Goal: Entertainment & Leisure: Browse casually

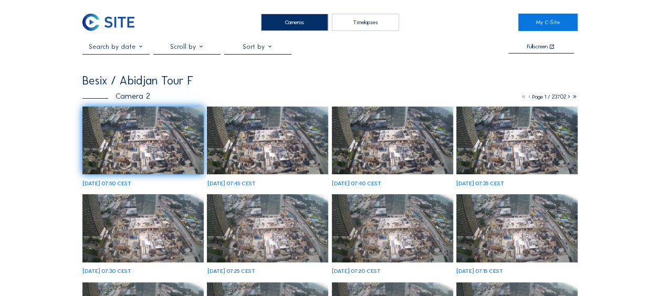
click at [138, 124] on img at bounding box center [142, 141] width 121 height 68
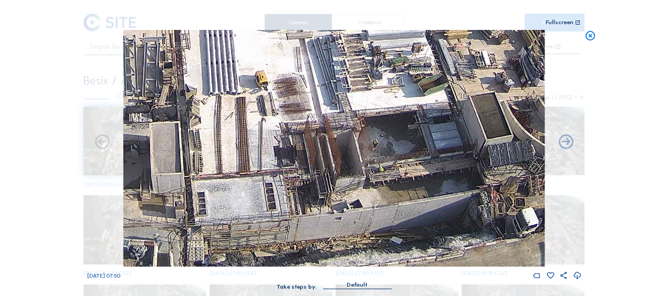
drag, startPoint x: 336, startPoint y: 143, endPoint x: 344, endPoint y: 47, distance: 95.9
click at [344, 47] on img at bounding box center [333, 148] width 421 height 237
drag, startPoint x: 590, startPoint y: 37, endPoint x: 236, endPoint y: 38, distance: 354.4
click at [590, 37] on icon at bounding box center [590, 36] width 12 height 12
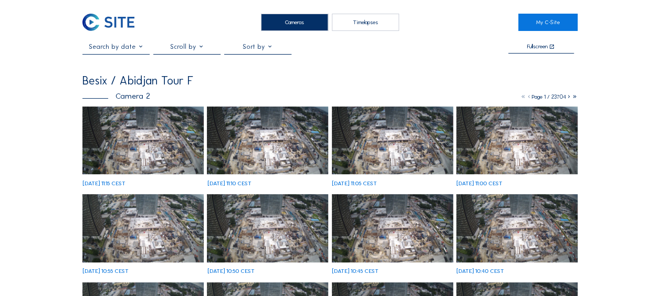
click at [121, 148] on img at bounding box center [142, 141] width 121 height 68
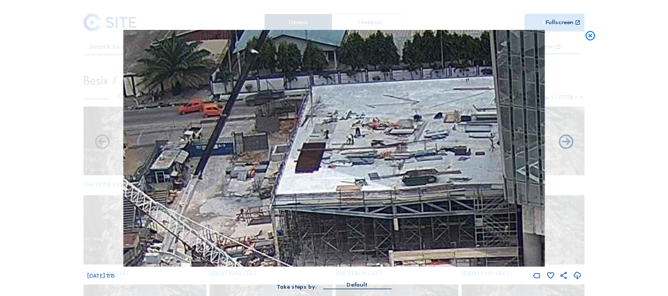
drag, startPoint x: 268, startPoint y: 110, endPoint x: 271, endPoint y: 168, distance: 57.8
click at [271, 168] on img at bounding box center [333, 148] width 421 height 237
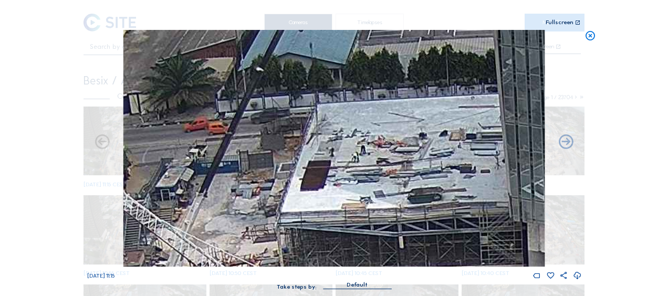
drag, startPoint x: 310, startPoint y: 141, endPoint x: 315, endPoint y: 159, distance: 19.1
click at [315, 159] on img at bounding box center [333, 148] width 421 height 237
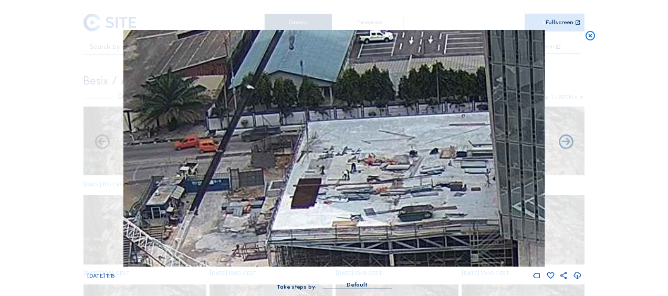
drag, startPoint x: 353, startPoint y: 159, endPoint x: 340, endPoint y: 187, distance: 31.0
click at [340, 187] on img at bounding box center [333, 148] width 421 height 237
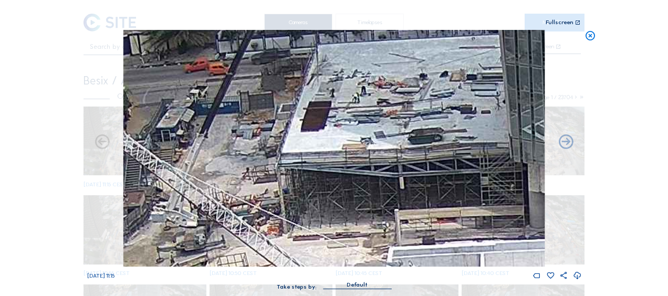
drag, startPoint x: 238, startPoint y: 217, endPoint x: 254, endPoint y: 140, distance: 78.7
click at [254, 140] on img at bounding box center [333, 148] width 421 height 237
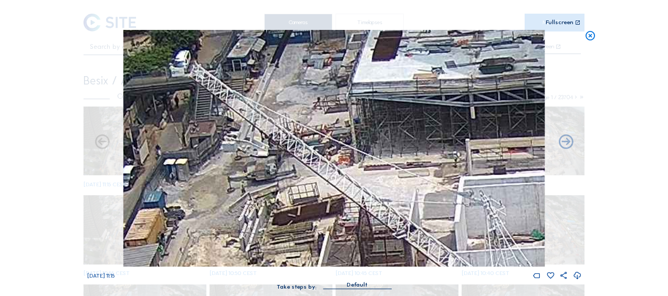
drag, startPoint x: 266, startPoint y: 160, endPoint x: 303, endPoint y: 123, distance: 52.0
click at [303, 123] on img at bounding box center [333, 148] width 421 height 237
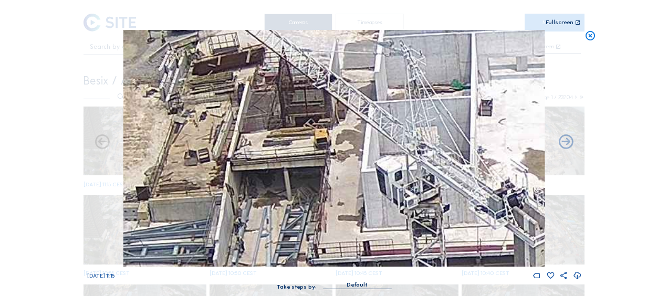
drag, startPoint x: 273, startPoint y: 127, endPoint x: 250, endPoint y: 84, distance: 48.9
click at [250, 84] on img at bounding box center [333, 148] width 421 height 237
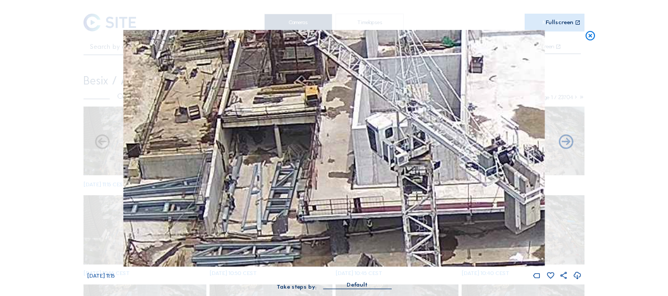
drag, startPoint x: 255, startPoint y: 161, endPoint x: 227, endPoint y: 60, distance: 104.1
click at [227, 60] on img at bounding box center [333, 148] width 421 height 237
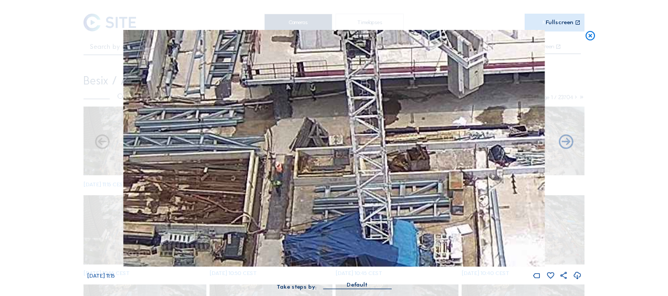
drag, startPoint x: 225, startPoint y: 142, endPoint x: 185, endPoint y: 63, distance: 88.3
click at [183, 58] on img at bounding box center [333, 148] width 421 height 237
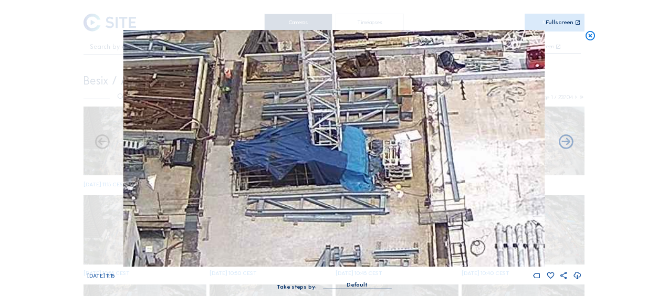
drag, startPoint x: 218, startPoint y: 112, endPoint x: 182, endPoint y: 54, distance: 68.6
click at [182, 54] on img at bounding box center [333, 148] width 421 height 237
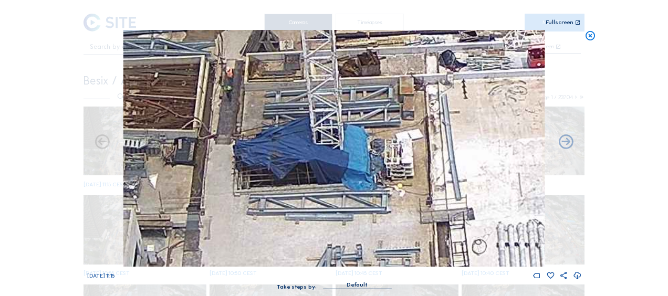
drag, startPoint x: 222, startPoint y: 117, endPoint x: 259, endPoint y: 197, distance: 87.9
click at [258, 196] on img at bounding box center [333, 148] width 421 height 237
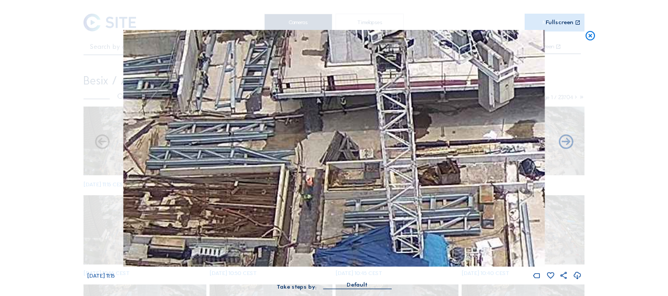
drag, startPoint x: 192, startPoint y: 120, endPoint x: 236, endPoint y: 150, distance: 53.3
click at [236, 150] on img at bounding box center [333, 148] width 421 height 237
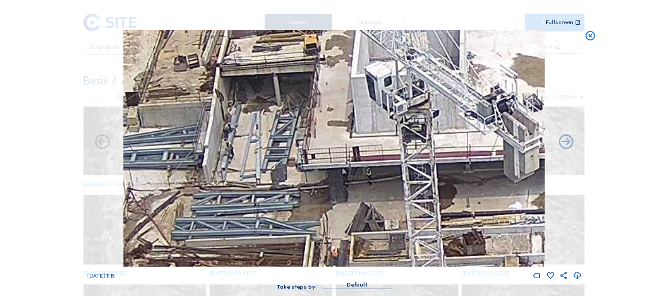
drag, startPoint x: 227, startPoint y: 120, endPoint x: 253, endPoint y: 191, distance: 75.9
click at [253, 191] on img at bounding box center [333, 148] width 421 height 237
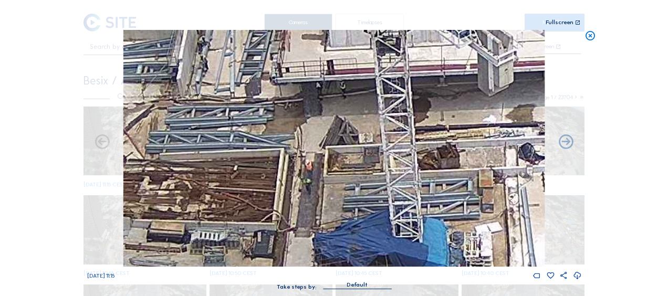
drag, startPoint x: 247, startPoint y: 150, endPoint x: 221, endPoint y: 62, distance: 92.2
click at [221, 62] on img at bounding box center [333, 148] width 421 height 237
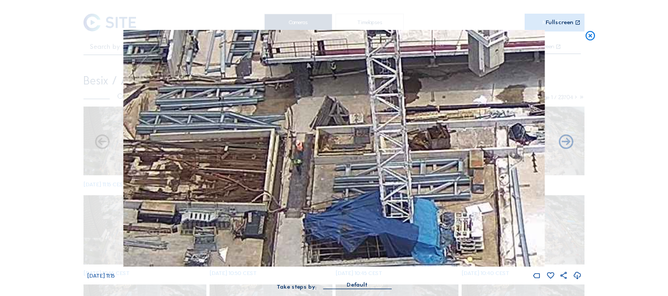
drag, startPoint x: 237, startPoint y: 144, endPoint x: 202, endPoint y: 72, distance: 80.1
click at [195, 62] on img at bounding box center [333, 148] width 421 height 237
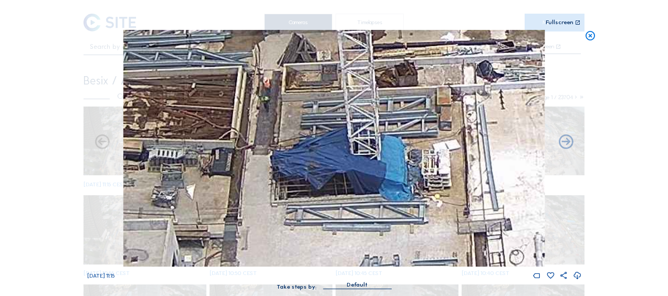
drag, startPoint x: 222, startPoint y: 134, endPoint x: 163, endPoint y: 56, distance: 98.3
click at [163, 56] on img at bounding box center [333, 148] width 421 height 237
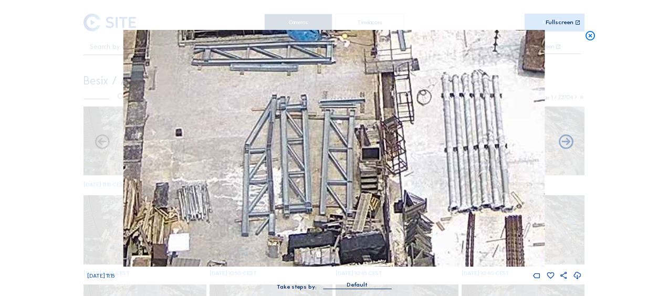
drag, startPoint x: 218, startPoint y: 143, endPoint x: 215, endPoint y: 76, distance: 67.8
click at [182, 59] on img at bounding box center [333, 148] width 421 height 237
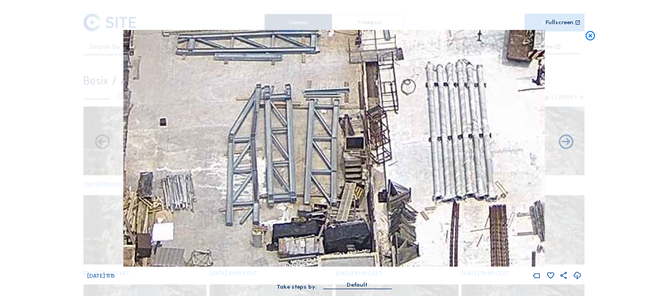
drag, startPoint x: 230, startPoint y: 81, endPoint x: 165, endPoint y: 53, distance: 70.8
click at [165, 53] on img at bounding box center [333, 148] width 421 height 237
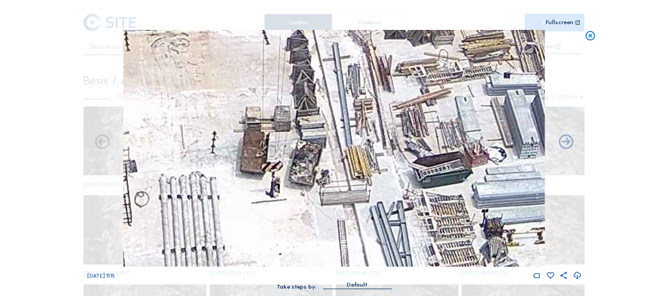
drag, startPoint x: 527, startPoint y: 67, endPoint x: 286, endPoint y: 230, distance: 291.1
click at [286, 230] on img at bounding box center [333, 148] width 421 height 237
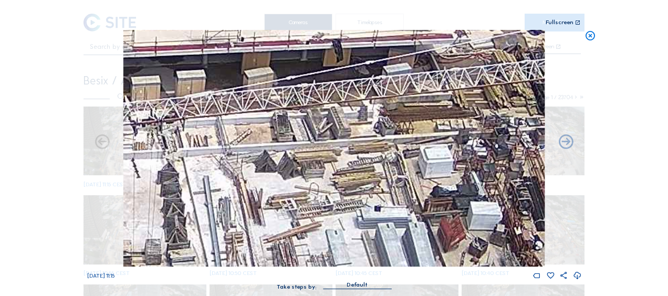
drag, startPoint x: 447, startPoint y: 93, endPoint x: 341, endPoint y: 231, distance: 173.4
click at [341, 231] on img at bounding box center [333, 148] width 421 height 237
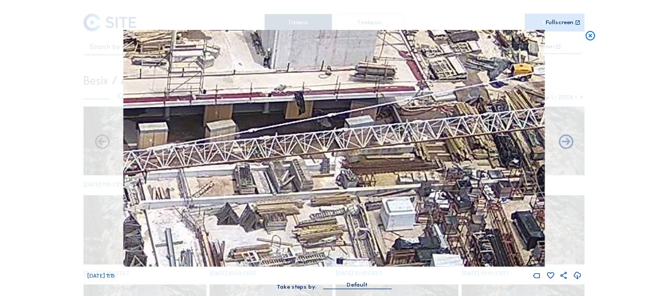
drag, startPoint x: 412, startPoint y: 143, endPoint x: 314, endPoint y: 216, distance: 121.5
click at [314, 216] on img at bounding box center [333, 148] width 421 height 237
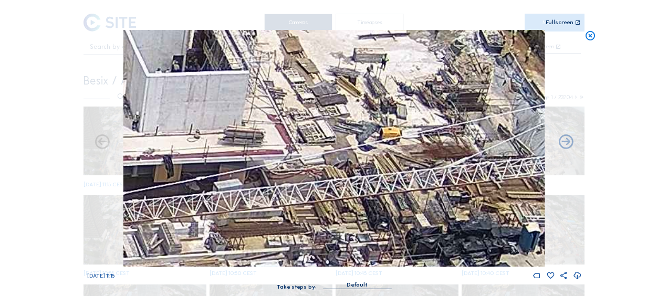
drag, startPoint x: 369, startPoint y: 181, endPoint x: 206, endPoint y: 169, distance: 163.7
click at [206, 169] on img at bounding box center [333, 148] width 421 height 237
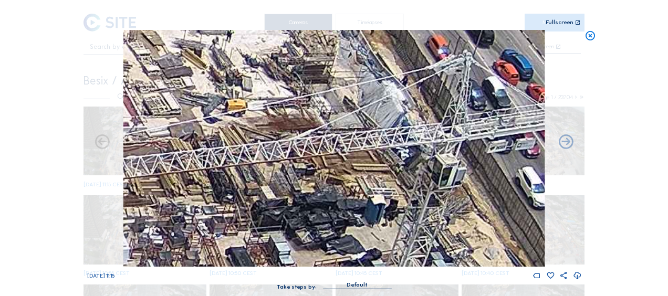
drag, startPoint x: 264, startPoint y: 170, endPoint x: 244, endPoint y: 151, distance: 27.5
click at [239, 145] on img at bounding box center [333, 148] width 421 height 237
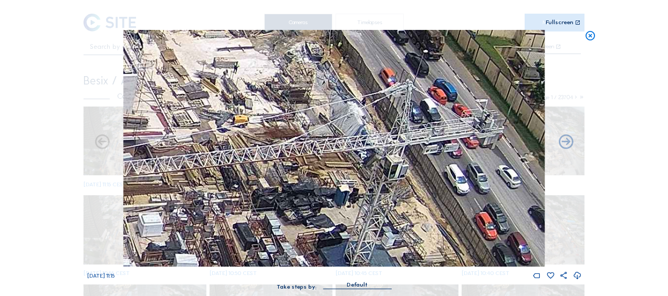
drag, startPoint x: 247, startPoint y: 142, endPoint x: 264, endPoint y: 199, distance: 59.6
click at [264, 199] on img at bounding box center [333, 148] width 421 height 237
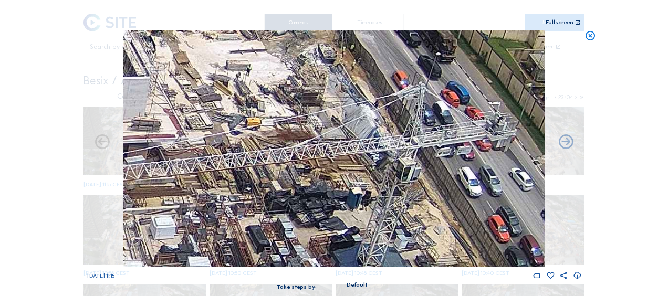
drag, startPoint x: 269, startPoint y: 222, endPoint x: 265, endPoint y: 167, distance: 54.8
click at [265, 167] on img at bounding box center [333, 148] width 421 height 237
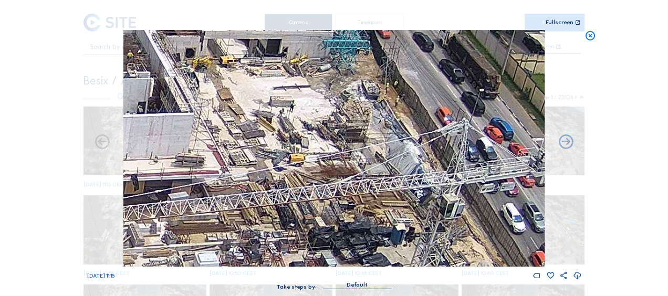
drag, startPoint x: 257, startPoint y: 140, endPoint x: 303, endPoint y: 177, distance: 59.3
click at [303, 177] on img at bounding box center [333, 148] width 421 height 237
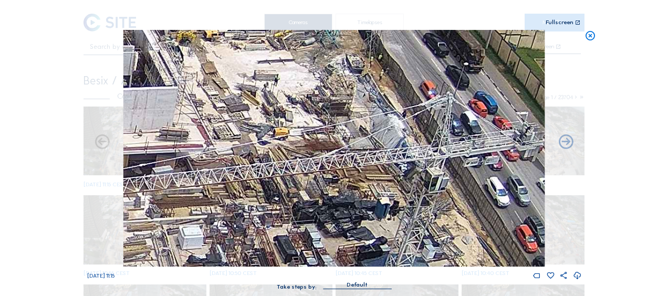
drag, startPoint x: 288, startPoint y: 209, endPoint x: 274, endPoint y: 184, distance: 28.7
click at [274, 184] on img at bounding box center [333, 148] width 421 height 237
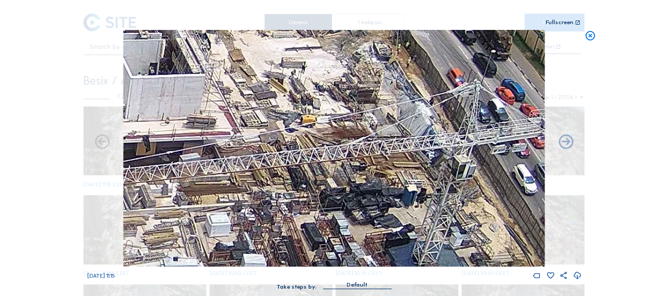
drag, startPoint x: 310, startPoint y: 114, endPoint x: 372, endPoint y: 107, distance: 61.9
click at [372, 107] on img at bounding box center [333, 148] width 421 height 237
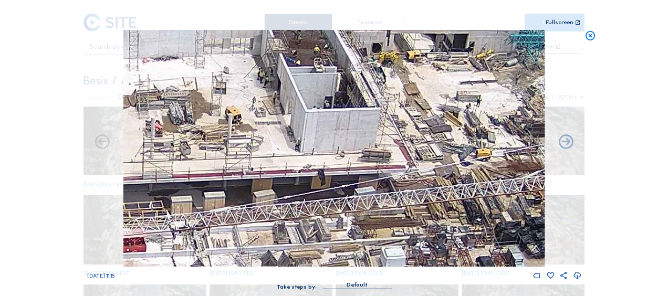
drag, startPoint x: 250, startPoint y: 132, endPoint x: 369, endPoint y: 148, distance: 119.7
click at [368, 149] on img at bounding box center [333, 148] width 421 height 237
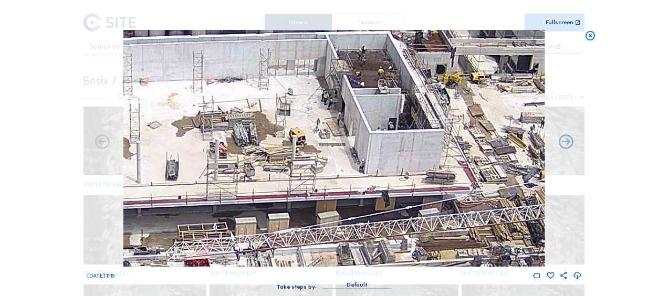
drag, startPoint x: 245, startPoint y: 112, endPoint x: 318, endPoint y: 161, distance: 88.1
click at [400, 196] on img at bounding box center [333, 148] width 421 height 237
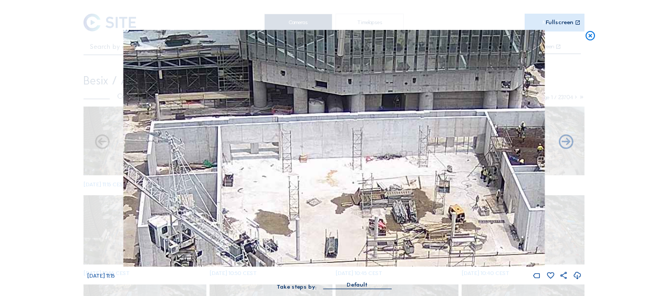
drag, startPoint x: 218, startPoint y: 135, endPoint x: 332, endPoint y: 178, distance: 121.1
click at [335, 183] on img at bounding box center [333, 148] width 421 height 237
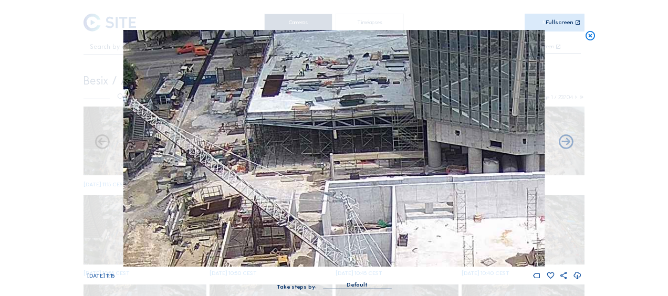
drag, startPoint x: 239, startPoint y: 139, endPoint x: 311, endPoint y: 169, distance: 77.4
click at [311, 169] on img at bounding box center [333, 148] width 421 height 237
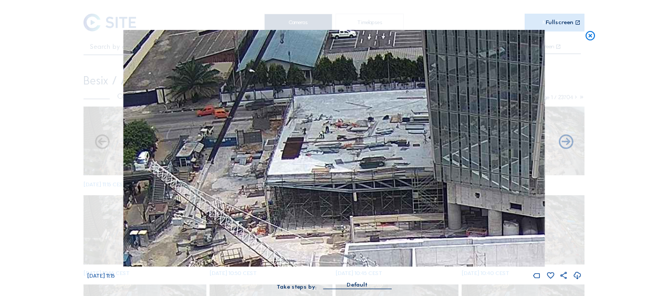
drag, startPoint x: 240, startPoint y: 153, endPoint x: 263, endPoint y: 223, distance: 73.4
click at [263, 223] on img at bounding box center [333, 148] width 421 height 237
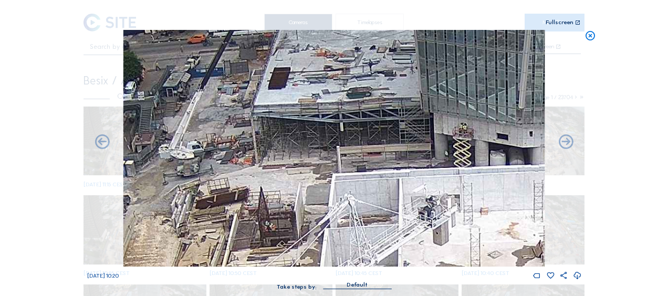
drag, startPoint x: 276, startPoint y: 206, endPoint x: 260, endPoint y: 124, distance: 83.4
click at [260, 124] on img at bounding box center [333, 148] width 421 height 237
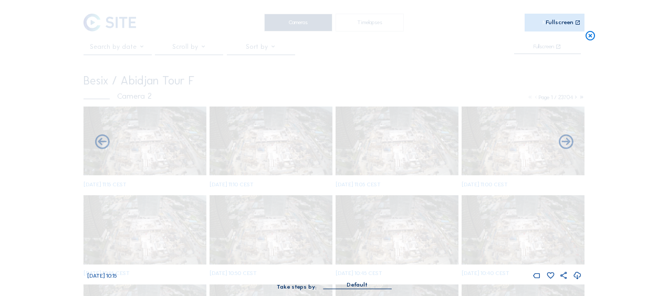
drag, startPoint x: 265, startPoint y: 177, endPoint x: 253, endPoint y: 130, distance: 48.6
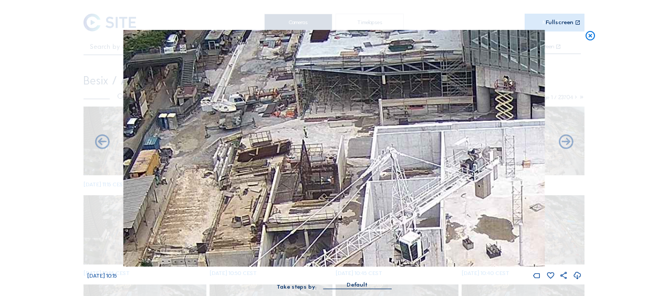
drag, startPoint x: 240, startPoint y: 137, endPoint x: 294, endPoint y: 142, distance: 54.3
click at [294, 142] on img at bounding box center [333, 148] width 421 height 237
drag, startPoint x: 293, startPoint y: 163, endPoint x: 281, endPoint y: 42, distance: 121.3
click at [282, 37] on img at bounding box center [333, 148] width 421 height 237
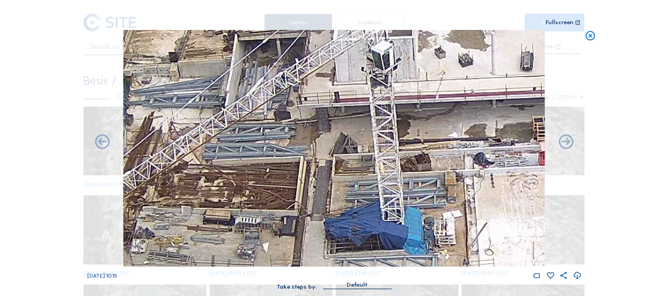
drag, startPoint x: 314, startPoint y: 184, endPoint x: 299, endPoint y: 133, distance: 52.8
click at [297, 118] on img at bounding box center [333, 148] width 421 height 237
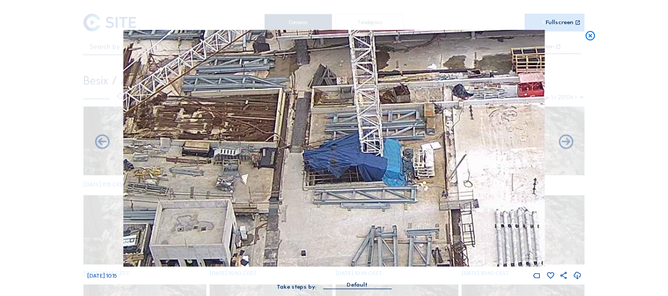
drag, startPoint x: 308, startPoint y: 177, endPoint x: 285, endPoint y: 103, distance: 78.2
click at [284, 98] on img at bounding box center [333, 148] width 421 height 237
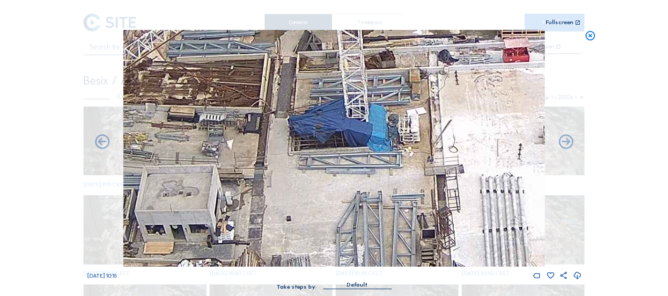
drag, startPoint x: 296, startPoint y: 165, endPoint x: 290, endPoint y: 148, distance: 17.9
click at [290, 148] on img at bounding box center [333, 148] width 421 height 237
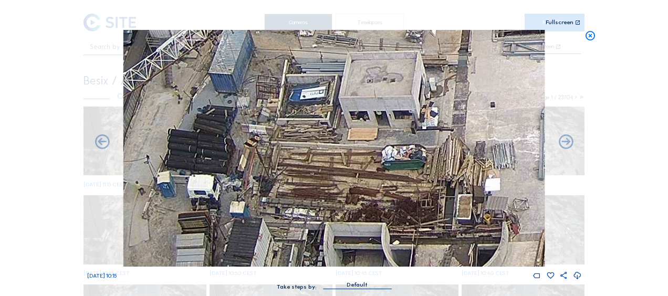
drag, startPoint x: 274, startPoint y: 158, endPoint x: 477, endPoint y: 44, distance: 232.9
click at [477, 44] on img at bounding box center [333, 148] width 421 height 237
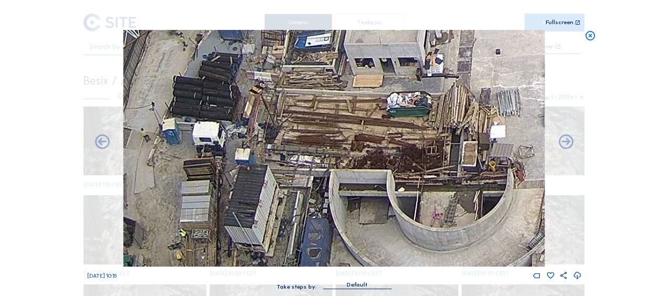
drag, startPoint x: 298, startPoint y: 121, endPoint x: 309, endPoint y: 78, distance: 44.6
click at [309, 78] on img at bounding box center [333, 148] width 421 height 237
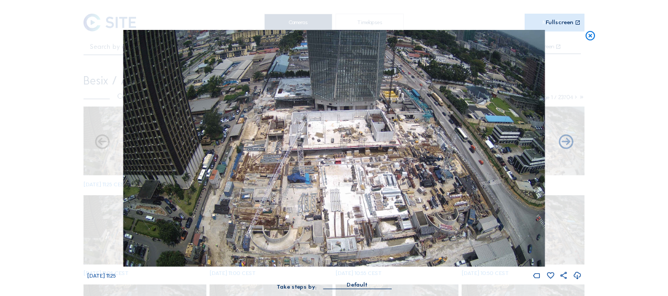
drag, startPoint x: 368, startPoint y: 100, endPoint x: 298, endPoint y: 237, distance: 153.6
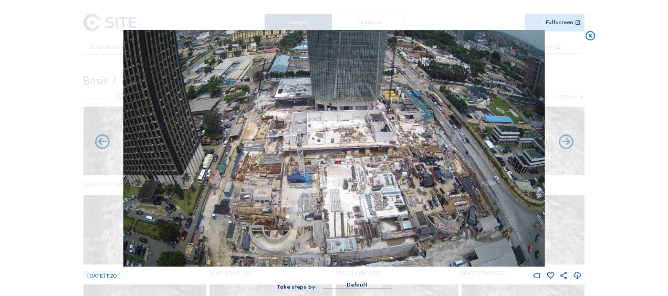
drag, startPoint x: 384, startPoint y: 119, endPoint x: 362, endPoint y: 174, distance: 59.2
click at [363, 175] on div "Scroll to travel through time | Press 'Alt' Button + Scroll to Zoom | Click and…" at bounding box center [334, 148] width 668 height 296
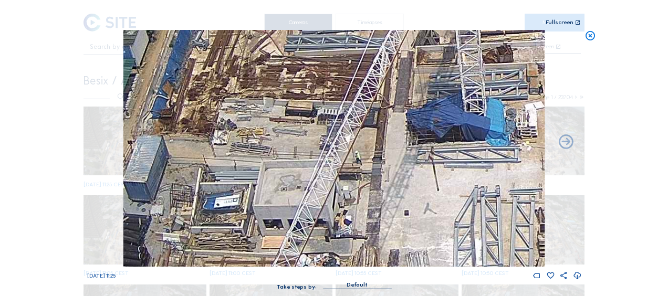
drag, startPoint x: 381, startPoint y: 132, endPoint x: 331, endPoint y: 208, distance: 90.6
click at [331, 208] on img at bounding box center [333, 148] width 421 height 237
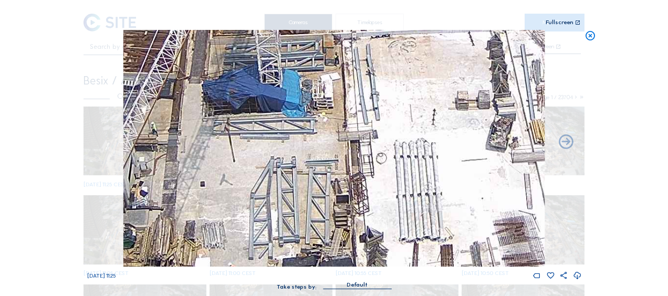
drag, startPoint x: 425, startPoint y: 142, endPoint x: 222, endPoint y: 113, distance: 205.7
click at [222, 113] on img at bounding box center [333, 148] width 421 height 237
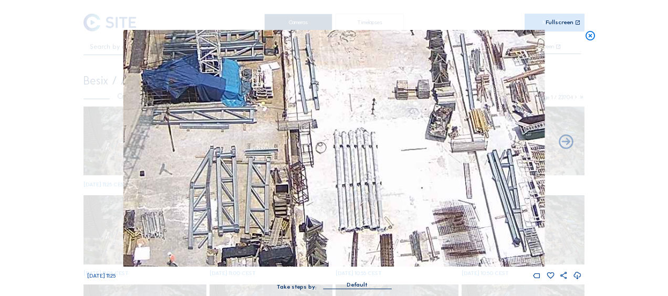
drag, startPoint x: 370, startPoint y: 145, endPoint x: 247, endPoint y: 142, distance: 123.4
click at [254, 141] on img at bounding box center [333, 148] width 421 height 237
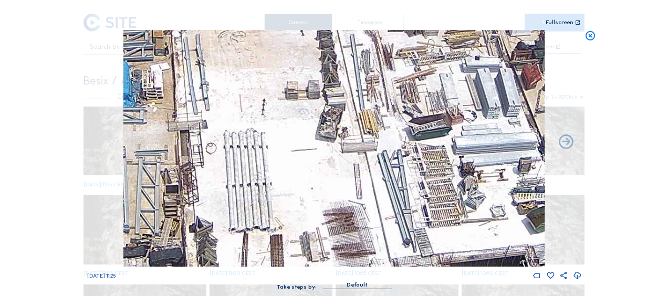
drag, startPoint x: 293, startPoint y: 154, endPoint x: 231, endPoint y: 159, distance: 62.6
click at [217, 156] on img at bounding box center [333, 148] width 421 height 237
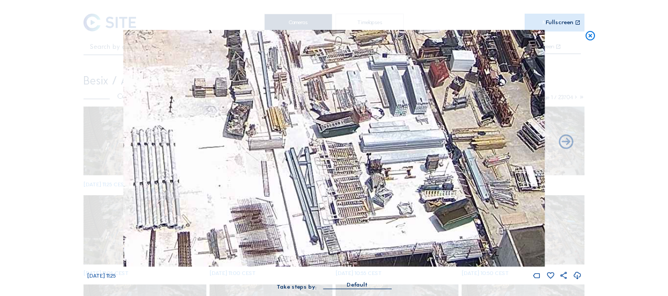
drag, startPoint x: 350, startPoint y: 169, endPoint x: 252, endPoint y: 157, distance: 98.9
click at [251, 156] on img at bounding box center [333, 148] width 421 height 237
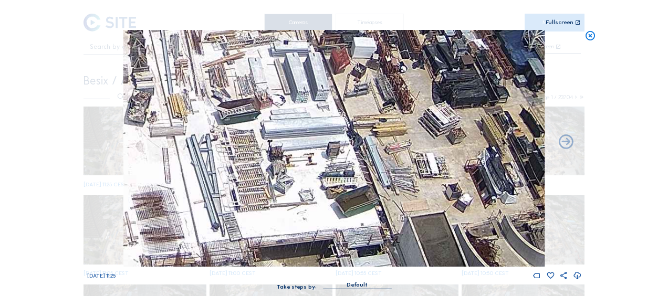
drag, startPoint x: 380, startPoint y: 191, endPoint x: 300, endPoint y: 176, distance: 81.2
click at [300, 176] on img at bounding box center [333, 148] width 421 height 237
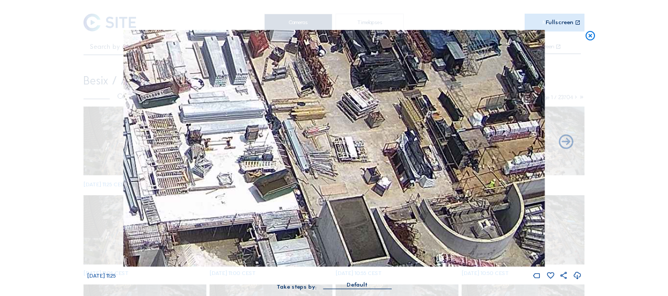
drag, startPoint x: 363, startPoint y: 160, endPoint x: 316, endPoint y: 138, distance: 51.7
click at [308, 129] on img at bounding box center [333, 148] width 421 height 237
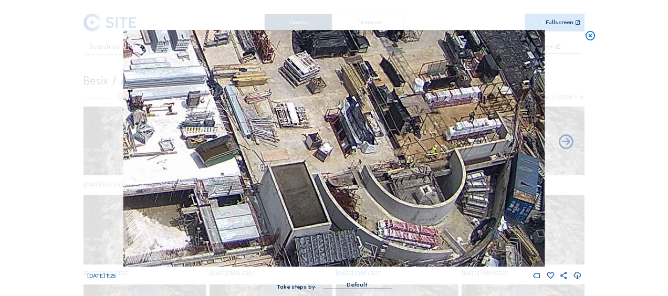
drag, startPoint x: 416, startPoint y: 195, endPoint x: 335, endPoint y: 150, distance: 92.4
click at [335, 150] on img at bounding box center [333, 148] width 421 height 237
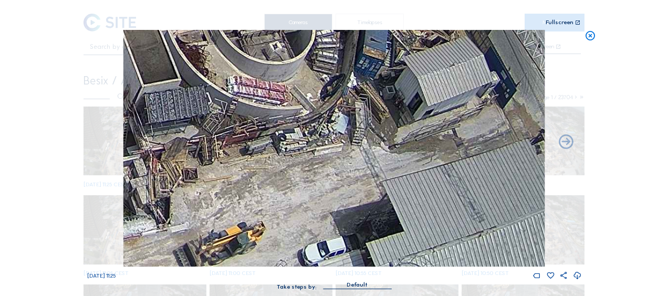
drag, startPoint x: 400, startPoint y: 189, endPoint x: 328, endPoint y: 86, distance: 126.0
click at [328, 86] on img at bounding box center [333, 148] width 421 height 237
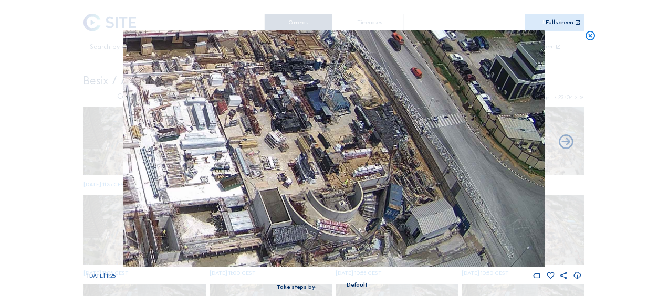
drag, startPoint x: 226, startPoint y: 86, endPoint x: 250, endPoint y: 194, distance: 111.3
click at [250, 194] on img at bounding box center [333, 148] width 421 height 237
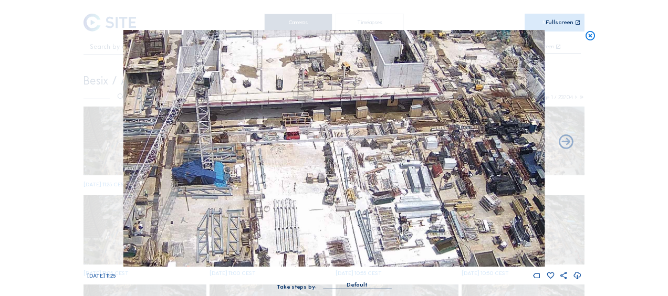
drag, startPoint x: 201, startPoint y: 138, endPoint x: 414, endPoint y: 145, distance: 213.3
click at [414, 145] on img at bounding box center [333, 148] width 421 height 237
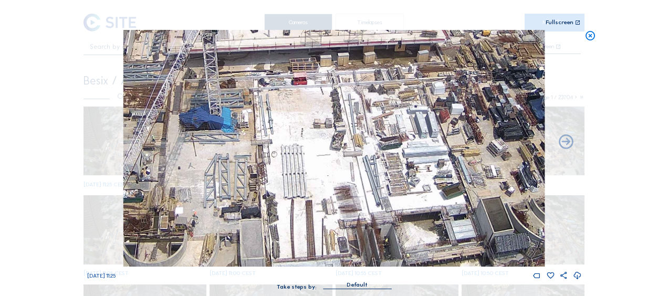
drag, startPoint x: 360, startPoint y: 186, endPoint x: 375, endPoint y: 123, distance: 64.8
click at [375, 123] on img at bounding box center [333, 148] width 421 height 237
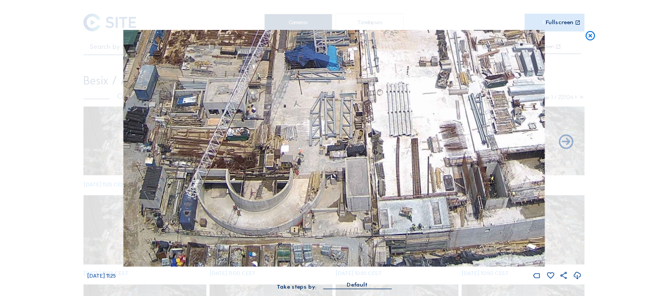
drag, startPoint x: 285, startPoint y: 159, endPoint x: 362, endPoint y: 90, distance: 103.8
click at [362, 90] on img at bounding box center [333, 148] width 421 height 237
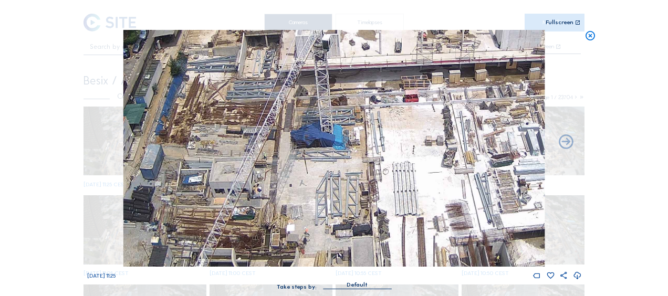
drag, startPoint x: 316, startPoint y: 79, endPoint x: 320, endPoint y: 158, distance: 79.4
click at [320, 158] on img at bounding box center [333, 148] width 421 height 237
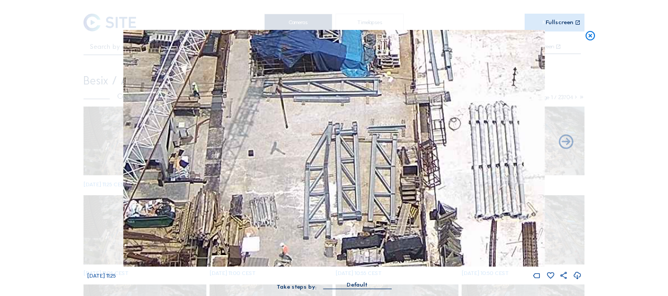
drag, startPoint x: 286, startPoint y: 147, endPoint x: 236, endPoint y: 104, distance: 65.9
click at [247, 77] on img at bounding box center [333, 148] width 421 height 237
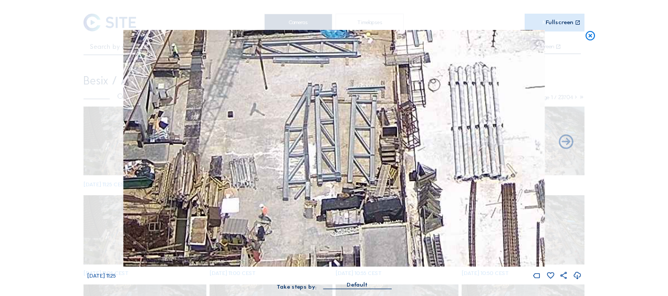
click at [146, 127] on img at bounding box center [333, 148] width 421 height 237
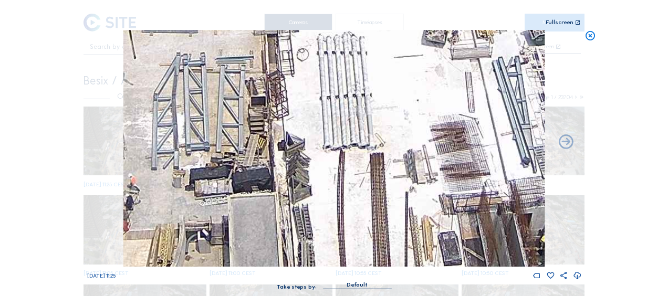
drag, startPoint x: 189, startPoint y: 121, endPoint x: 183, endPoint y: 119, distance: 6.5
click at [183, 119] on img at bounding box center [333, 148] width 421 height 237
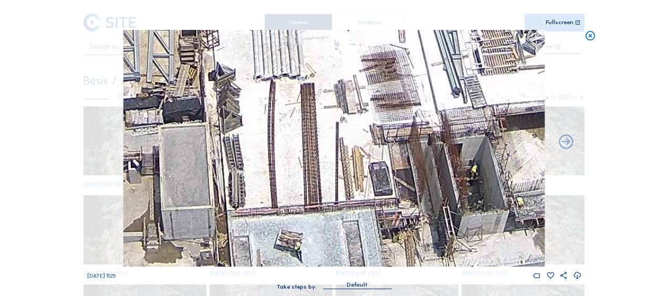
drag, startPoint x: 305, startPoint y: 193, endPoint x: 179, endPoint y: 132, distance: 139.9
click at [179, 132] on img at bounding box center [333, 148] width 421 height 237
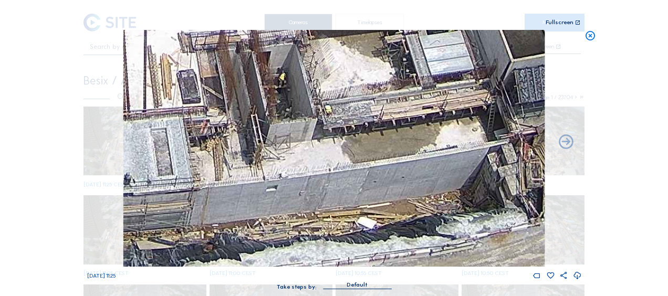
drag, startPoint x: 290, startPoint y: 155, endPoint x: 266, endPoint y: 161, distance: 24.2
click at [229, 134] on img at bounding box center [333, 148] width 421 height 237
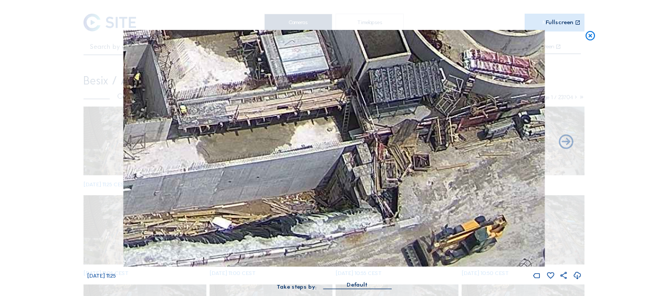
drag, startPoint x: 279, startPoint y: 161, endPoint x: 212, endPoint y: 160, distance: 66.7
click at [212, 160] on img at bounding box center [333, 148] width 421 height 237
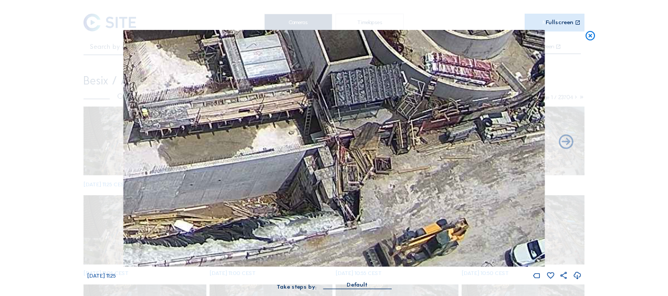
drag, startPoint x: 297, startPoint y: 168, endPoint x: 250, endPoint y: 182, distance: 48.7
click at [258, 179] on img at bounding box center [333, 148] width 421 height 237
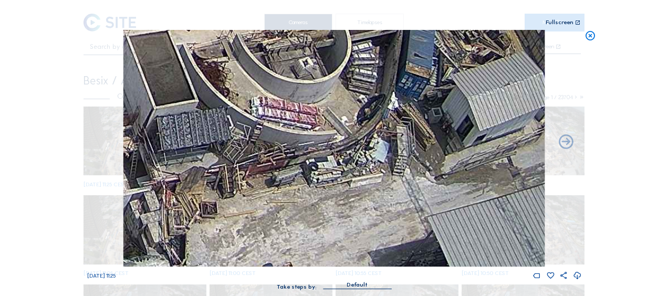
drag, startPoint x: 273, startPoint y: 198, endPoint x: 248, endPoint y: 212, distance: 28.7
click at [249, 212] on img at bounding box center [333, 148] width 421 height 237
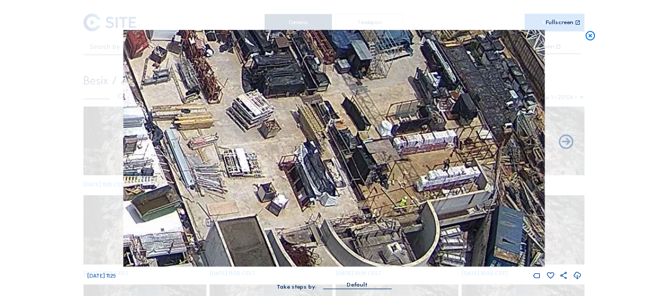
drag, startPoint x: 215, startPoint y: 118, endPoint x: 290, endPoint y: 233, distance: 137.5
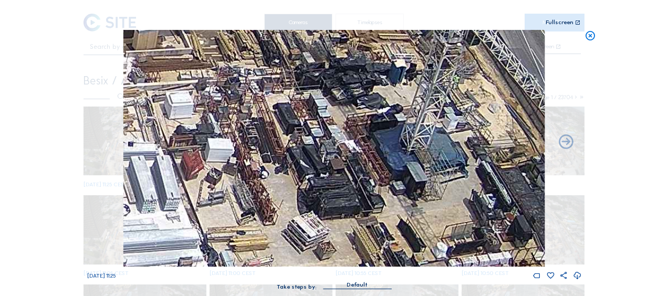
drag, startPoint x: 278, startPoint y: 204, endPoint x: 332, endPoint y: 323, distance: 130.9
drag, startPoint x: 291, startPoint y: 217, endPoint x: 335, endPoint y: 323, distance: 114.4
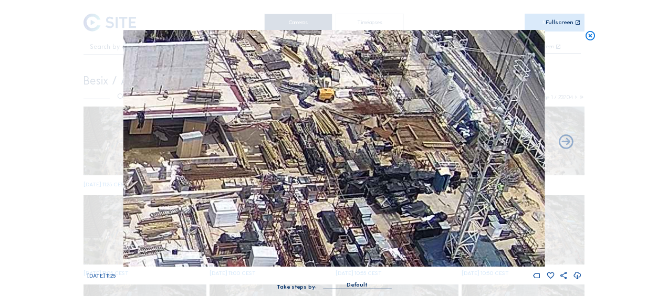
drag, startPoint x: 307, startPoint y: 241, endPoint x: 321, endPoint y: 322, distance: 82.7
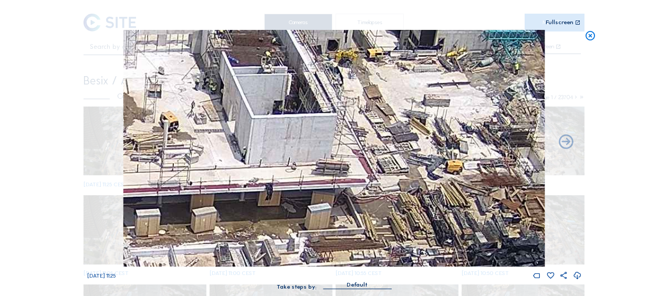
drag, startPoint x: 185, startPoint y: 180, endPoint x: 298, endPoint y: 173, distance: 113.6
click at [298, 173] on img at bounding box center [333, 148] width 421 height 237
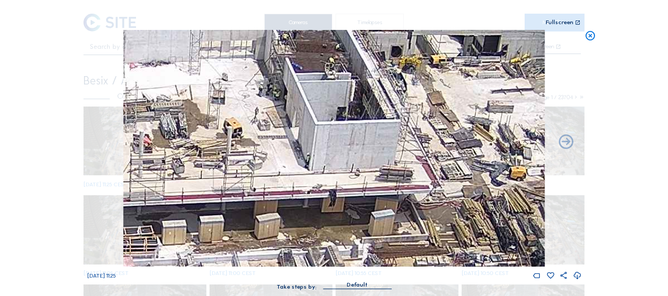
drag, startPoint x: 234, startPoint y: 197, endPoint x: 289, endPoint y: 203, distance: 54.9
click at [289, 203] on img at bounding box center [333, 148] width 421 height 237
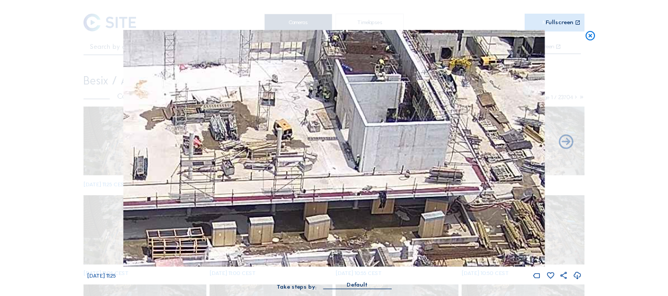
drag, startPoint x: 243, startPoint y: 214, endPoint x: 271, endPoint y: 207, distance: 28.8
click at [293, 204] on img at bounding box center [333, 148] width 421 height 237
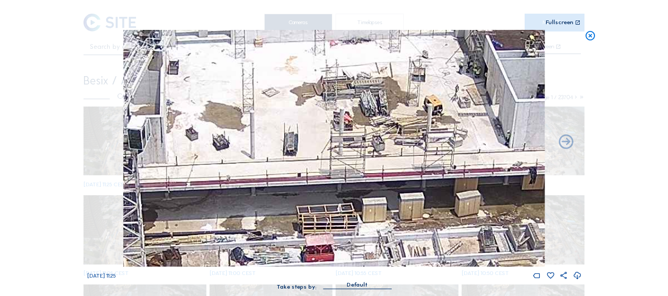
drag, startPoint x: 296, startPoint y: 203, endPoint x: 235, endPoint y: 206, distance: 61.0
click at [298, 201] on img at bounding box center [333, 148] width 421 height 237
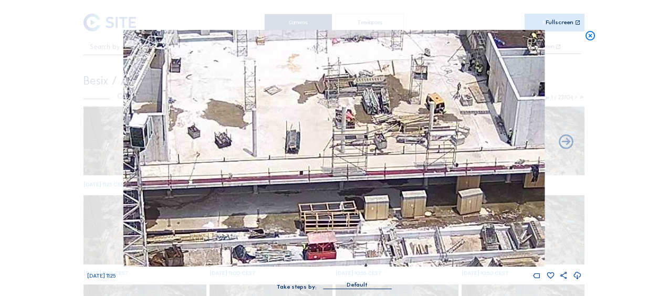
drag, startPoint x: 247, startPoint y: 212, endPoint x: 316, endPoint y: 214, distance: 68.8
click at [316, 214] on img at bounding box center [333, 148] width 421 height 237
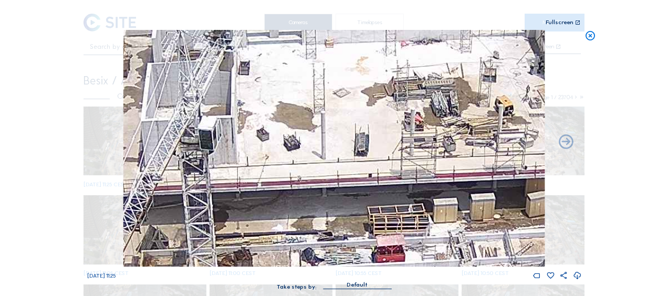
click at [324, 226] on img at bounding box center [333, 148] width 421 height 237
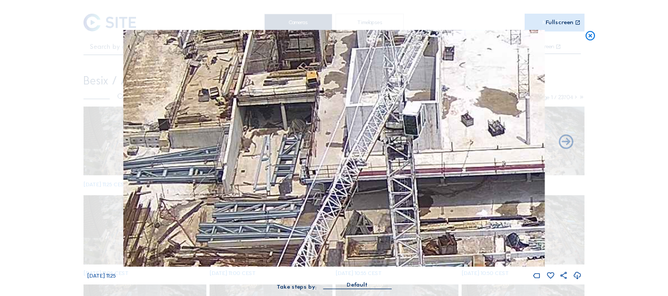
drag, startPoint x: 284, startPoint y: 231, endPoint x: 298, endPoint y: 209, distance: 26.1
click at [350, 211] on img at bounding box center [333, 148] width 421 height 237
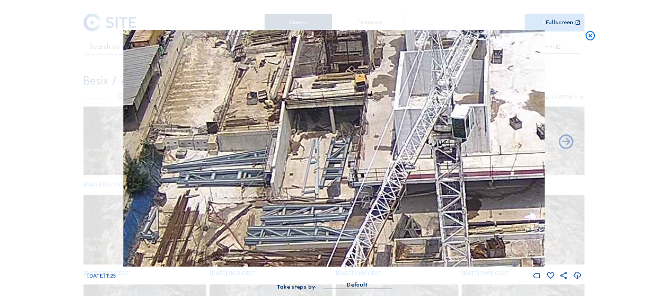
drag, startPoint x: 279, startPoint y: 212, endPoint x: 298, endPoint y: 198, distance: 23.0
click at [301, 203] on img at bounding box center [333, 148] width 421 height 237
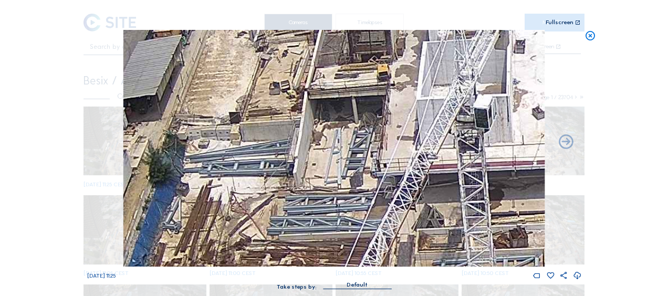
drag, startPoint x: 261, startPoint y: 217, endPoint x: 297, endPoint y: 181, distance: 50.9
click at [297, 182] on img at bounding box center [333, 148] width 421 height 237
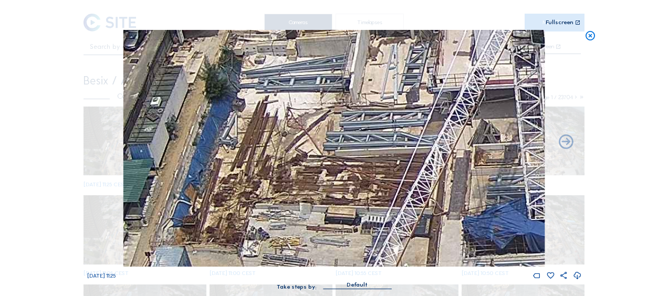
drag, startPoint x: 276, startPoint y: 201, endPoint x: 298, endPoint y: 150, distance: 55.5
click at [298, 150] on img at bounding box center [333, 148] width 421 height 237
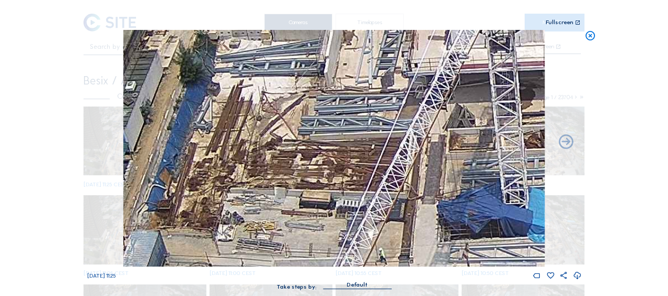
drag, startPoint x: 314, startPoint y: 191, endPoint x: 288, endPoint y: 176, distance: 30.1
click at [288, 176] on img at bounding box center [333, 148] width 421 height 237
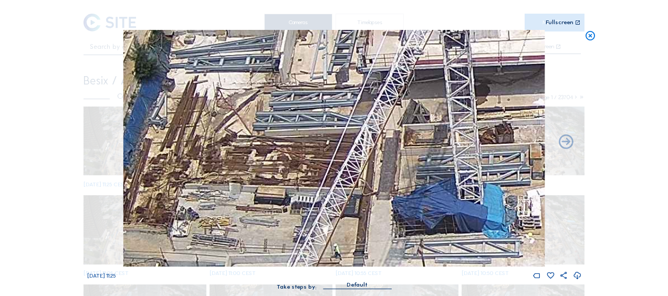
drag, startPoint x: 313, startPoint y: 167, endPoint x: 263, endPoint y: 201, distance: 60.6
click at [254, 167] on img at bounding box center [333, 148] width 421 height 237
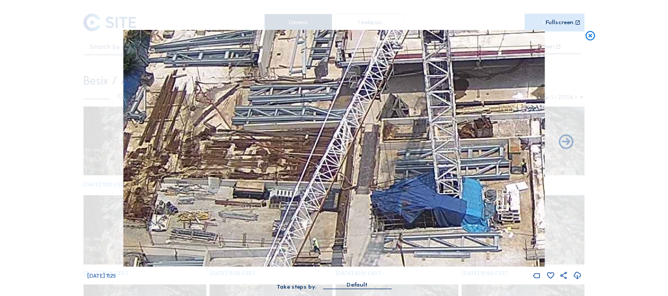
drag, startPoint x: 266, startPoint y: 205, endPoint x: 225, endPoint y: 134, distance: 81.6
click at [226, 134] on img at bounding box center [333, 148] width 421 height 237
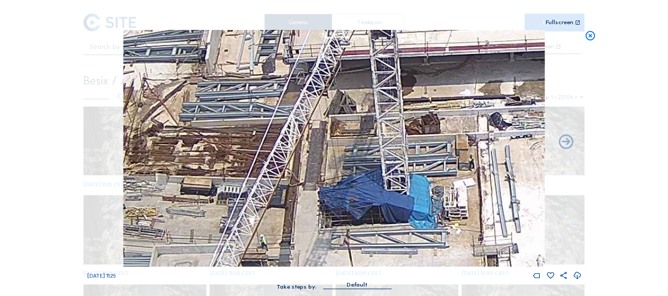
drag, startPoint x: 232, startPoint y: 160, endPoint x: 215, endPoint y: 211, distance: 53.5
click at [215, 211] on img at bounding box center [333, 148] width 421 height 237
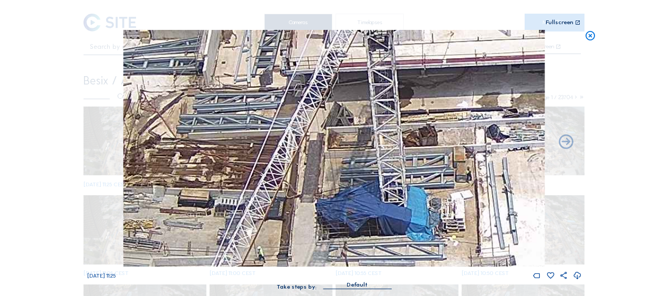
drag, startPoint x: 255, startPoint y: 159, endPoint x: 248, endPoint y: 196, distance: 38.5
click at [248, 196] on img at bounding box center [333, 148] width 421 height 237
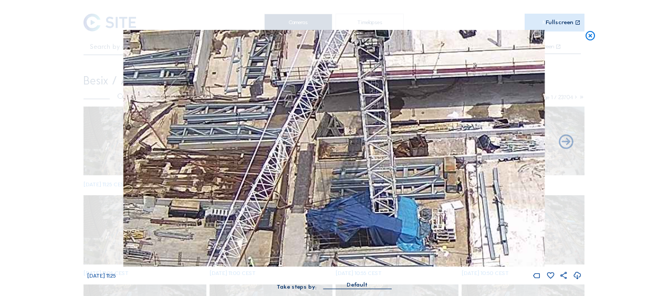
drag, startPoint x: 296, startPoint y: 149, endPoint x: 292, endPoint y: 114, distance: 34.9
click at [292, 114] on img at bounding box center [333, 148] width 421 height 237
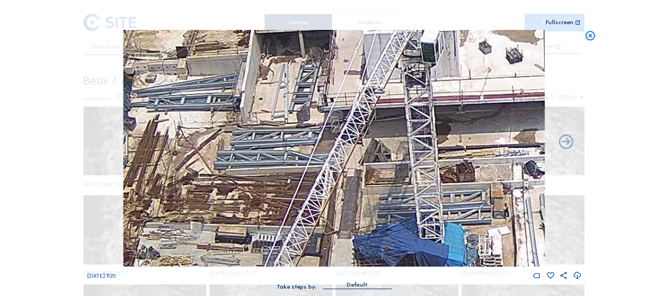
drag, startPoint x: 274, startPoint y: 163, endPoint x: 339, endPoint y: 202, distance: 76.1
click at [339, 202] on img at bounding box center [333, 148] width 421 height 237
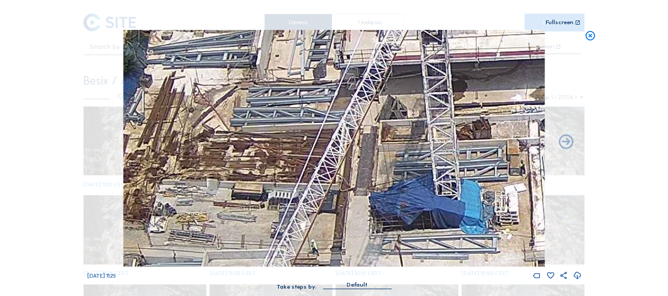
drag, startPoint x: 324, startPoint y: 202, endPoint x: 329, endPoint y: 165, distance: 37.1
click at [330, 165] on img at bounding box center [333, 148] width 421 height 237
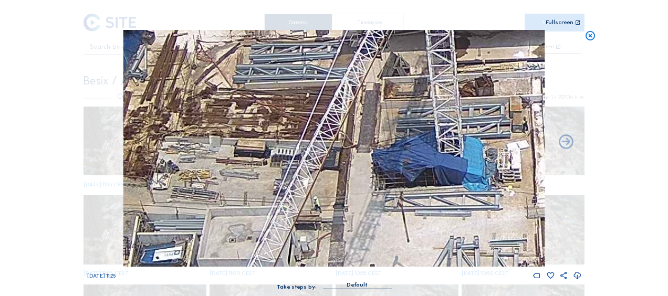
click at [305, 91] on img at bounding box center [333, 148] width 421 height 237
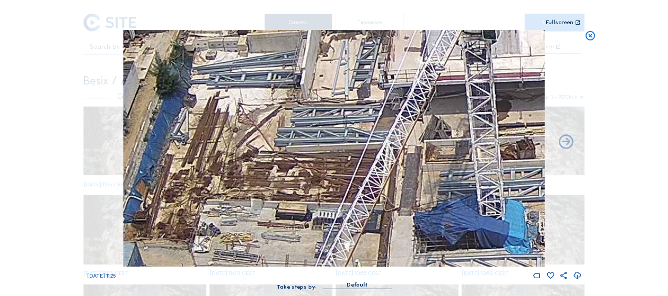
drag, startPoint x: 318, startPoint y: 113, endPoint x: 362, endPoint y: 175, distance: 75.7
click at [361, 177] on img at bounding box center [333, 148] width 421 height 237
click at [589, 34] on icon at bounding box center [590, 36] width 12 height 12
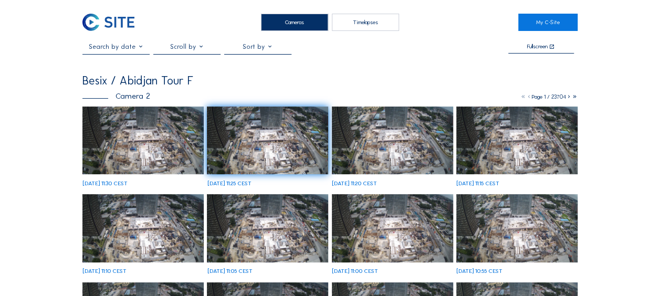
click at [119, 139] on img at bounding box center [142, 141] width 121 height 68
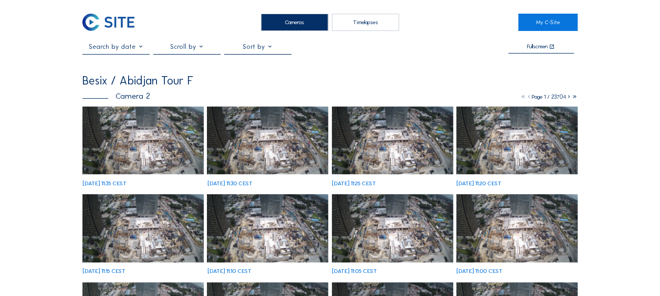
click at [147, 149] on img at bounding box center [142, 141] width 121 height 68
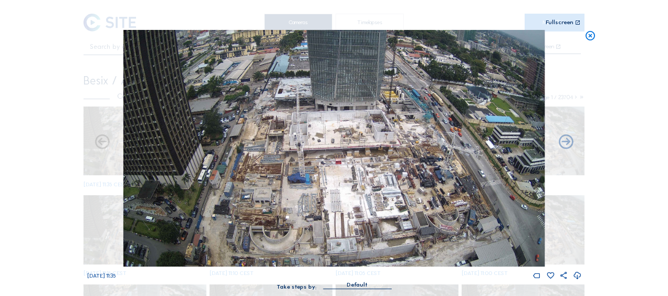
click at [589, 37] on icon at bounding box center [590, 36] width 12 height 12
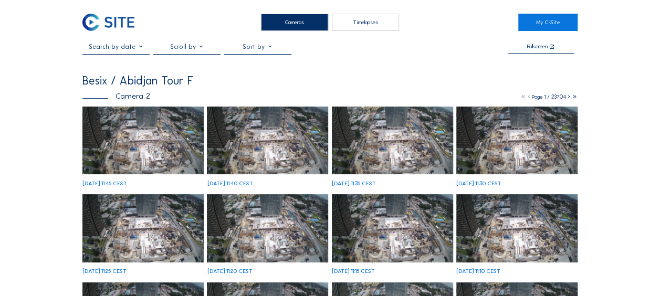
click at [145, 137] on img at bounding box center [142, 141] width 121 height 68
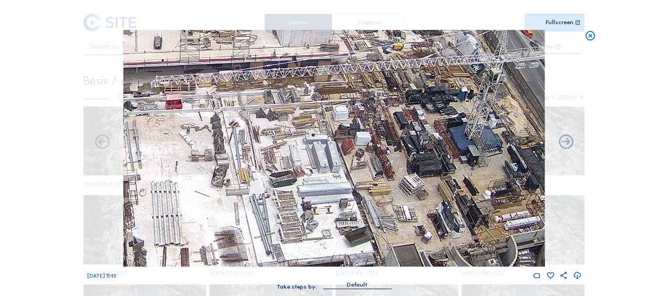
drag, startPoint x: 291, startPoint y: 144, endPoint x: 301, endPoint y: 97, distance: 47.9
click at [301, 97] on img at bounding box center [333, 148] width 421 height 237
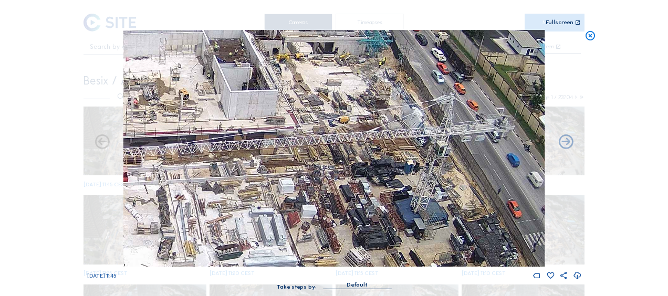
drag, startPoint x: 317, startPoint y: 162, endPoint x: 278, endPoint y: 233, distance: 81.0
click at [278, 233] on img at bounding box center [333, 148] width 421 height 237
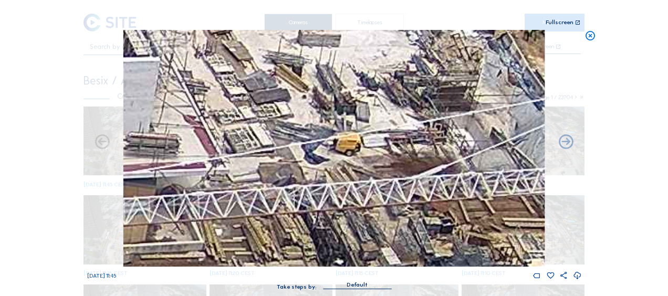
drag, startPoint x: 364, startPoint y: 147, endPoint x: 360, endPoint y: 213, distance: 65.8
click at [360, 213] on img at bounding box center [333, 148] width 421 height 237
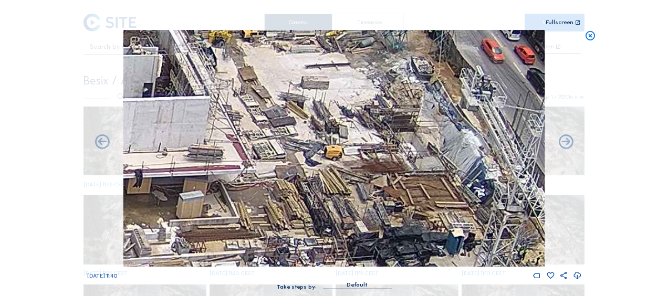
drag, startPoint x: 368, startPoint y: 174, endPoint x: 350, endPoint y: 151, distance: 28.9
click at [350, 151] on img at bounding box center [333, 148] width 421 height 237
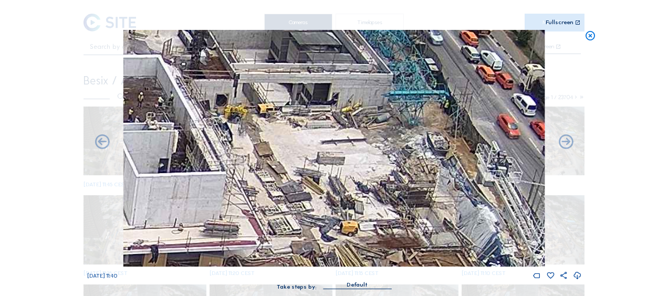
drag, startPoint x: 347, startPoint y: 130, endPoint x: 361, endPoint y: 205, distance: 76.5
click at [361, 206] on img at bounding box center [333, 148] width 421 height 237
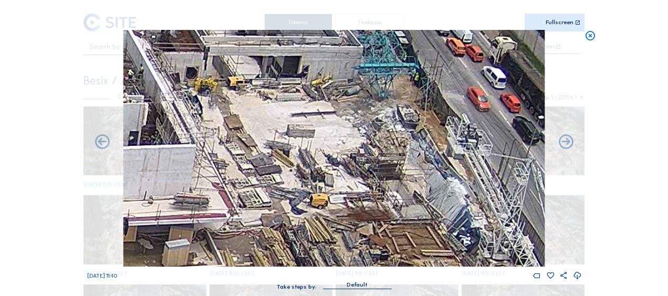
drag, startPoint x: 364, startPoint y: 185, endPoint x: 335, endPoint y: 158, distance: 39.7
click at [335, 158] on img at bounding box center [333, 148] width 421 height 237
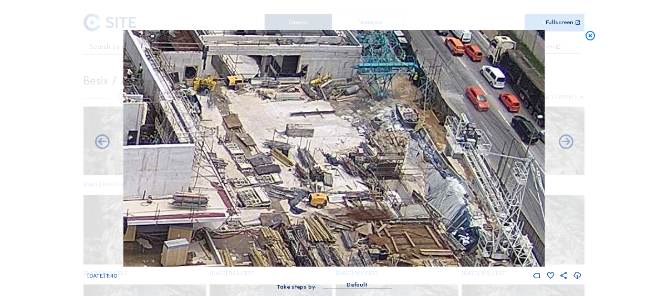
drag, startPoint x: 303, startPoint y: 200, endPoint x: 362, endPoint y: 112, distance: 105.6
click at [356, 104] on img at bounding box center [333, 148] width 421 height 237
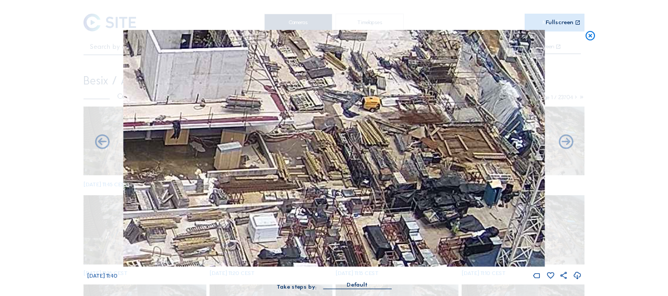
drag, startPoint x: 308, startPoint y: 166, endPoint x: 419, endPoint y: 83, distance: 138.1
click at [419, 84] on img at bounding box center [333, 148] width 421 height 237
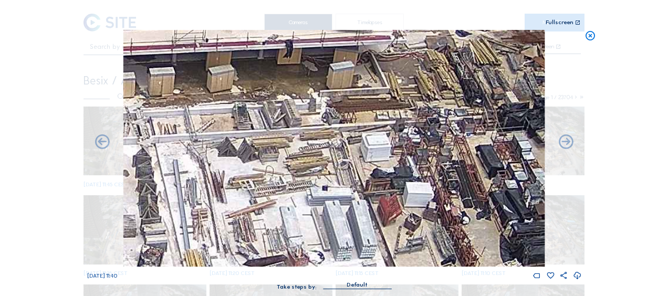
drag, startPoint x: 341, startPoint y: 132, endPoint x: 393, endPoint y: 105, distance: 59.2
click at [393, 105] on img at bounding box center [333, 148] width 421 height 237
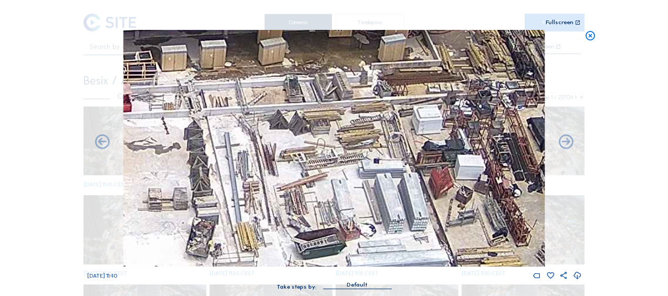
click at [592, 37] on icon at bounding box center [590, 36] width 12 height 12
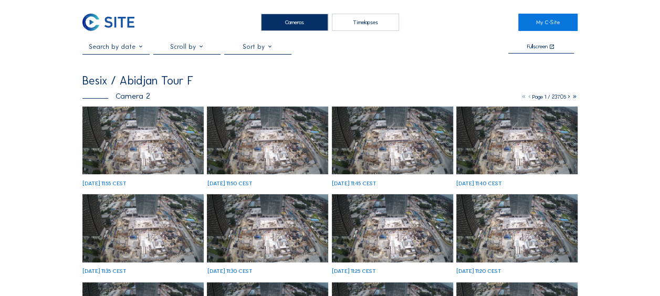
click at [169, 146] on img at bounding box center [142, 141] width 121 height 68
